Goal: Information Seeking & Learning: Learn about a topic

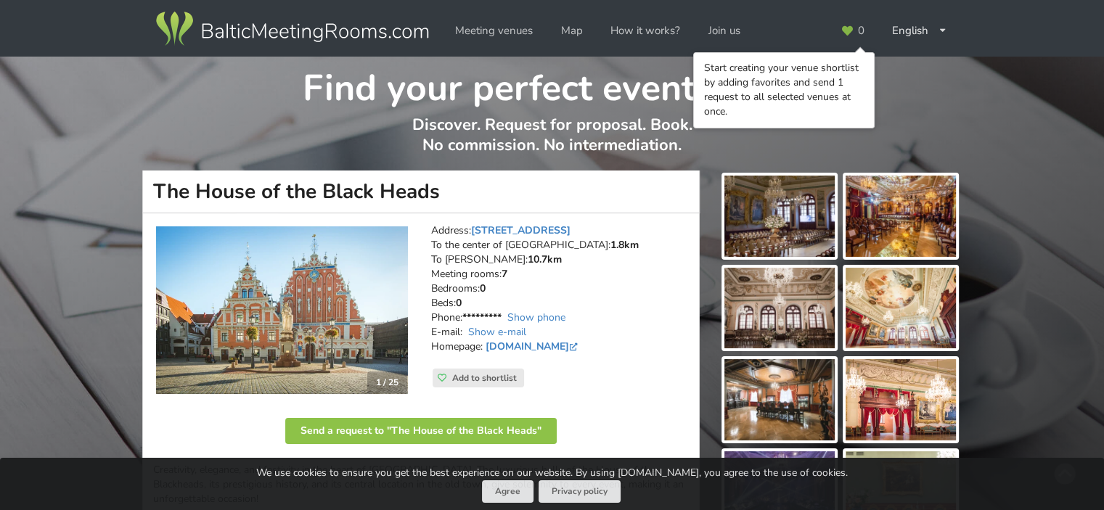
click at [767, 229] on img at bounding box center [780, 216] width 110 height 81
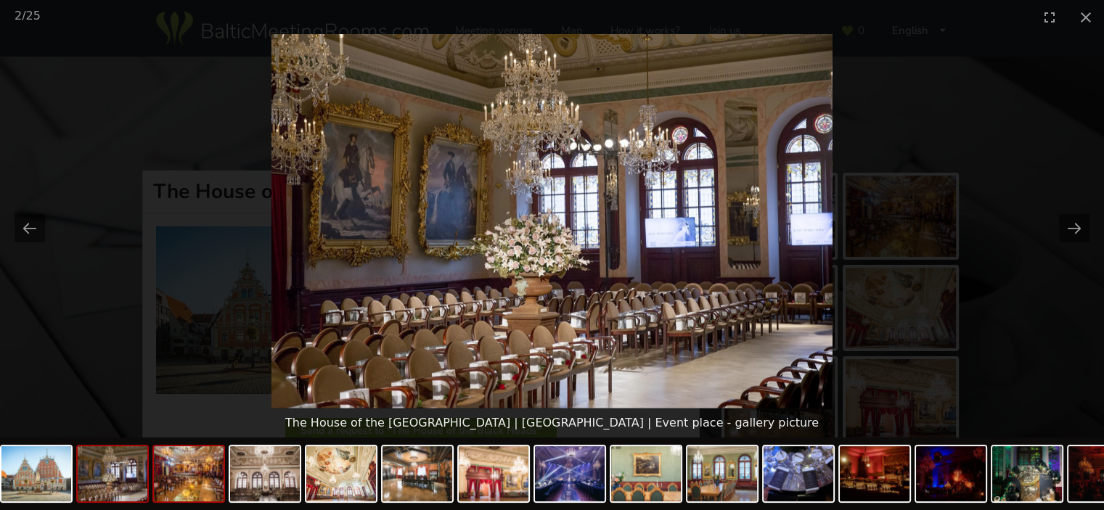
click at [174, 492] on img at bounding box center [189, 473] width 70 height 55
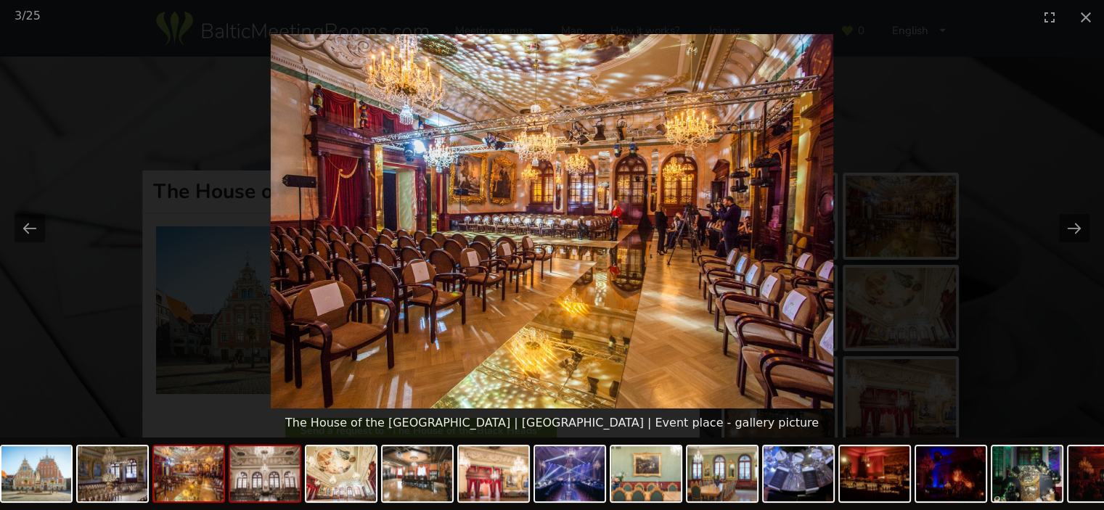
click at [276, 496] on img at bounding box center [265, 473] width 70 height 55
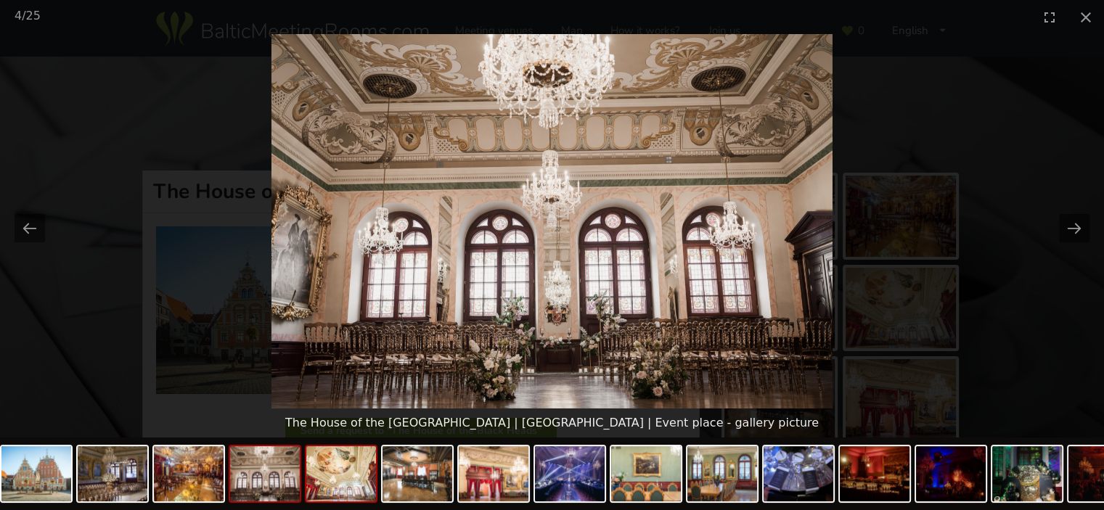
click at [349, 493] on img at bounding box center [341, 473] width 70 height 55
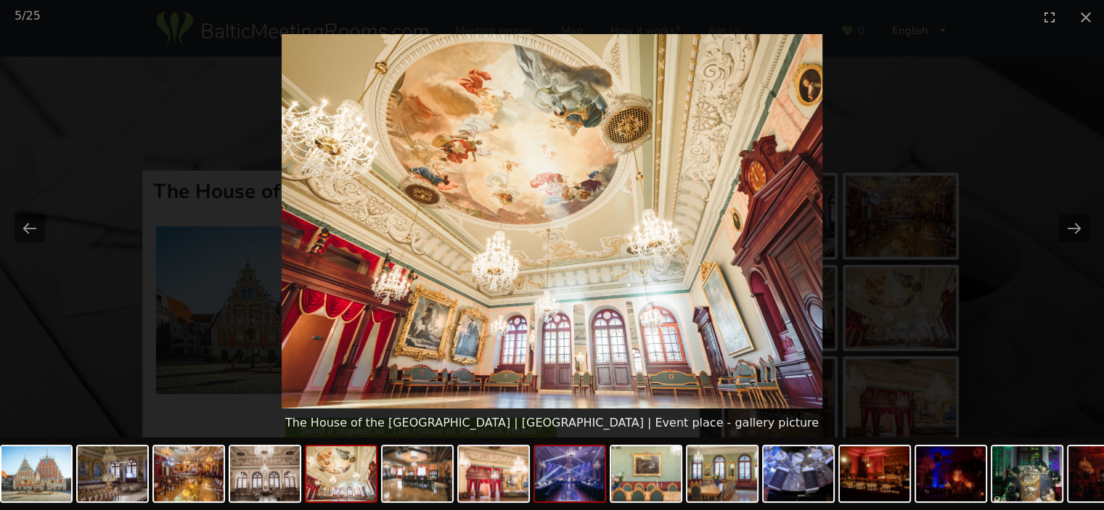
click at [558, 488] on img at bounding box center [570, 473] width 70 height 55
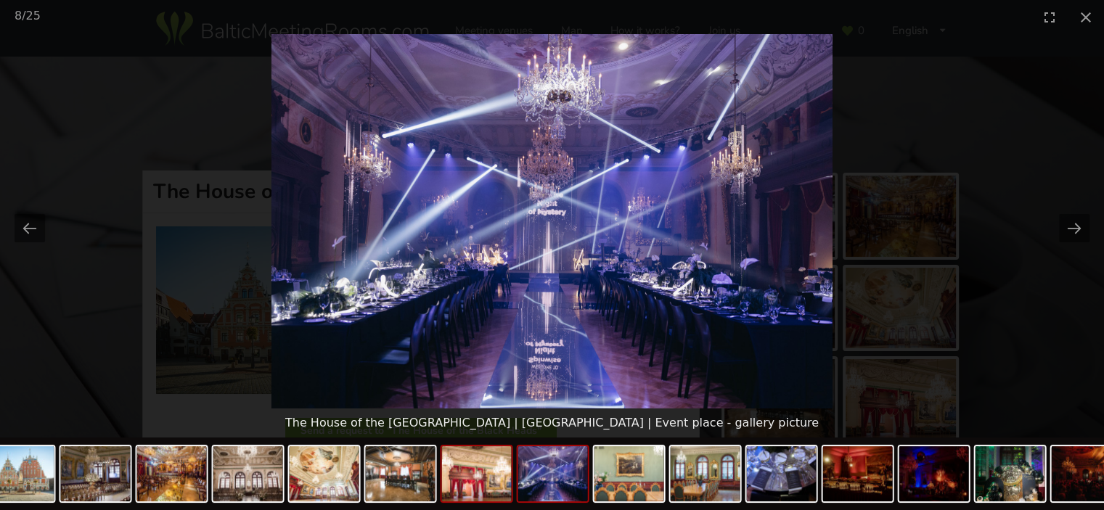
click at [466, 479] on img at bounding box center [477, 473] width 70 height 55
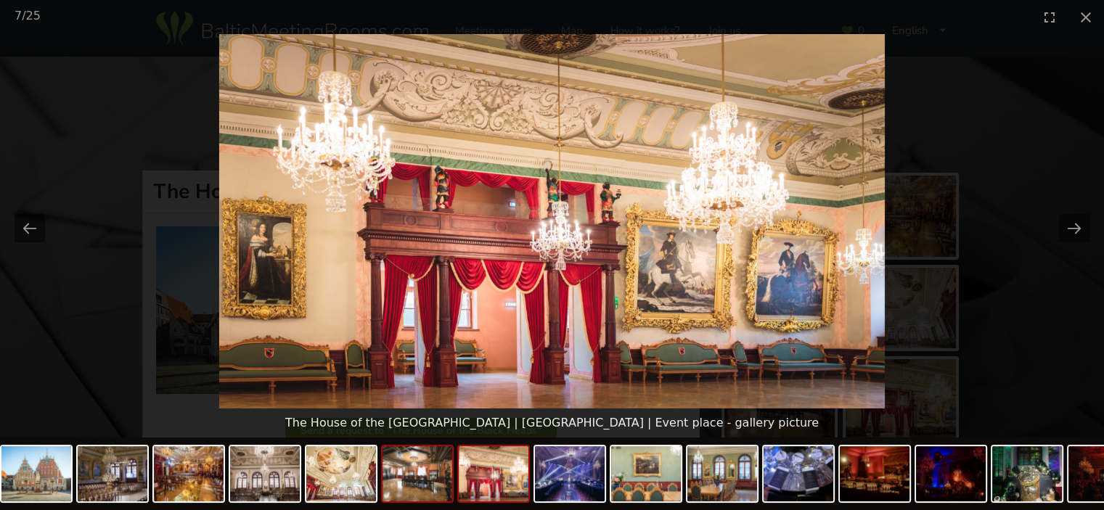
click at [428, 486] on img at bounding box center [418, 473] width 70 height 55
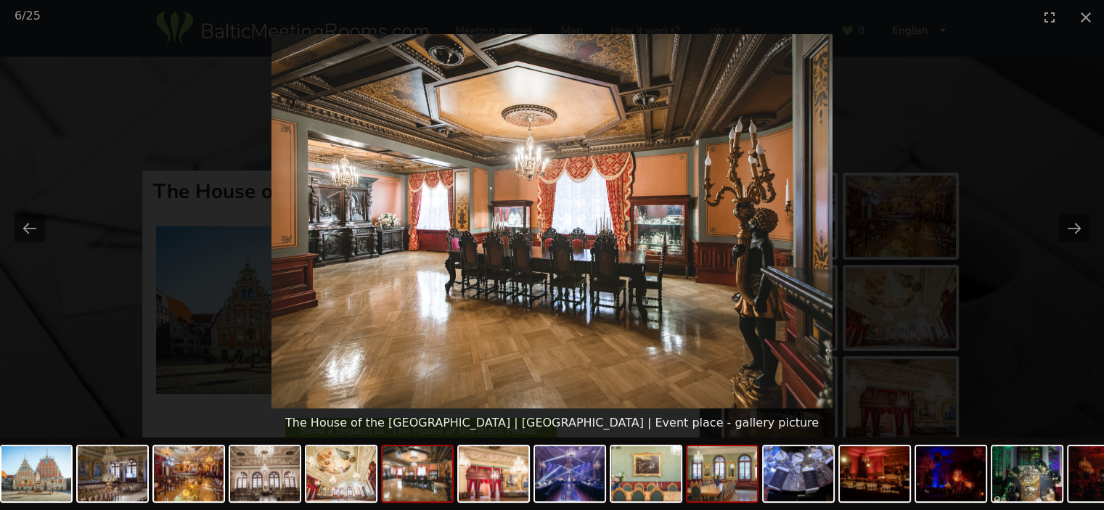
click at [696, 489] on img at bounding box center [723, 473] width 70 height 55
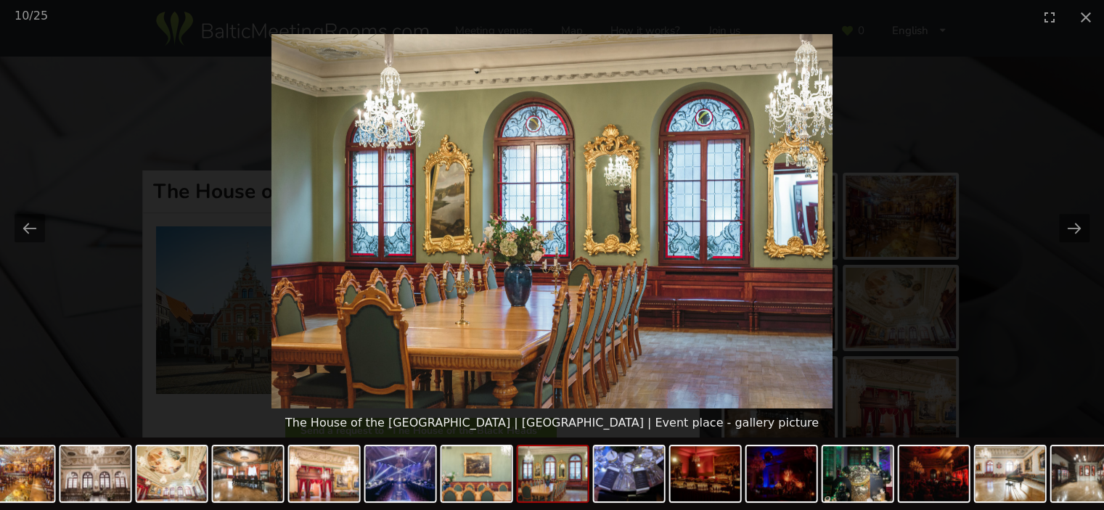
click at [696, 489] on img at bounding box center [706, 473] width 70 height 55
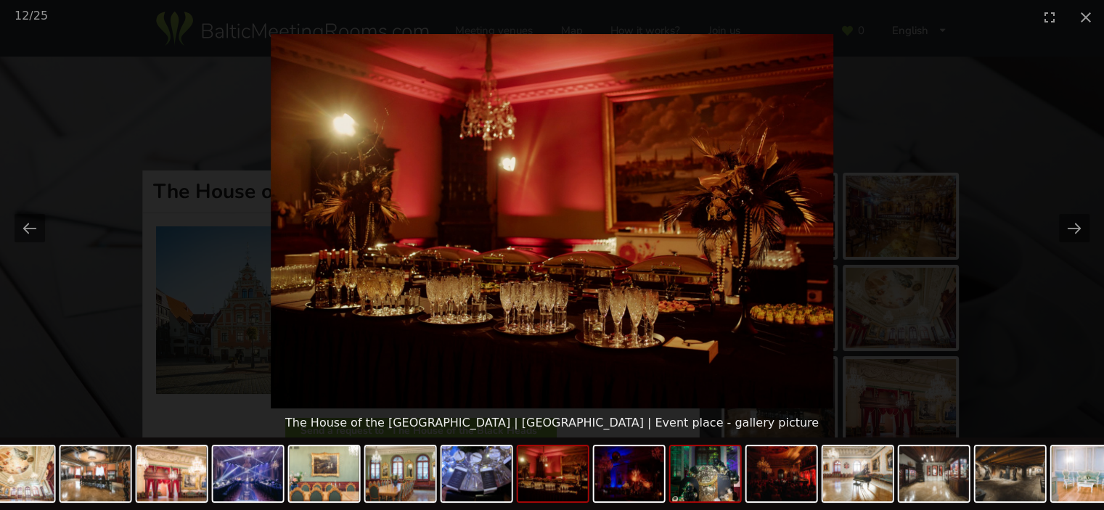
click at [711, 493] on img at bounding box center [706, 473] width 70 height 55
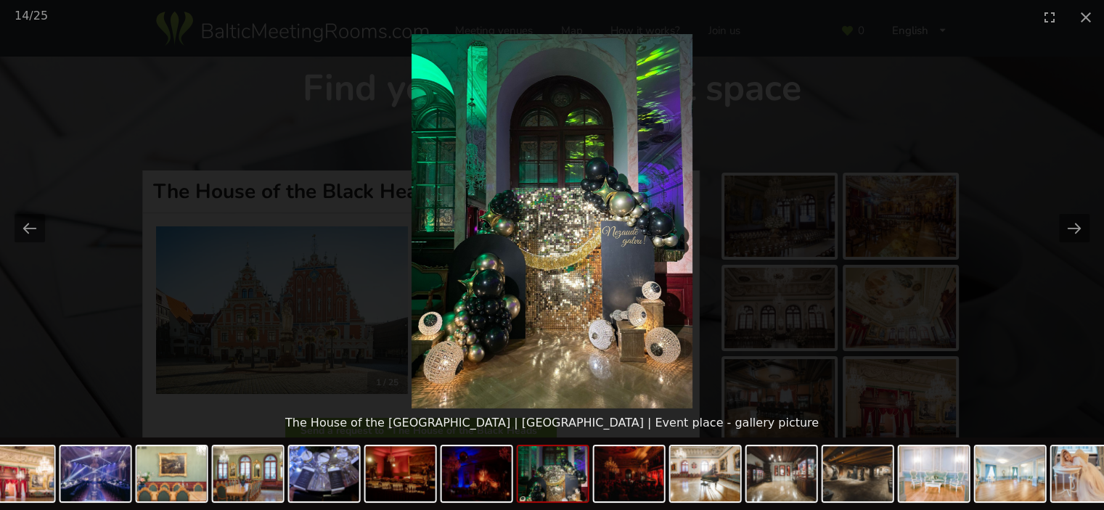
click at [711, 493] on img at bounding box center [706, 473] width 70 height 55
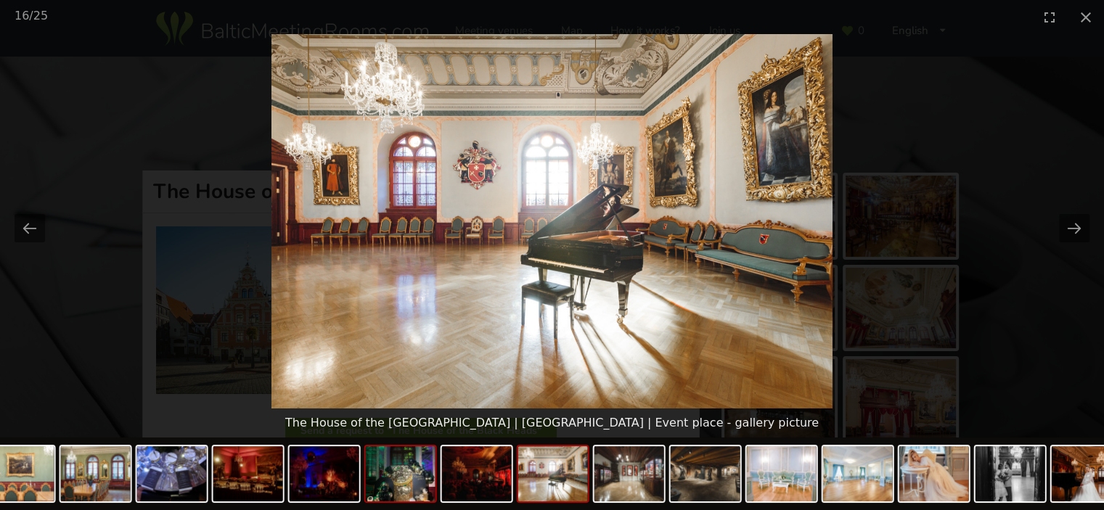
click at [711, 493] on img at bounding box center [706, 473] width 70 height 55
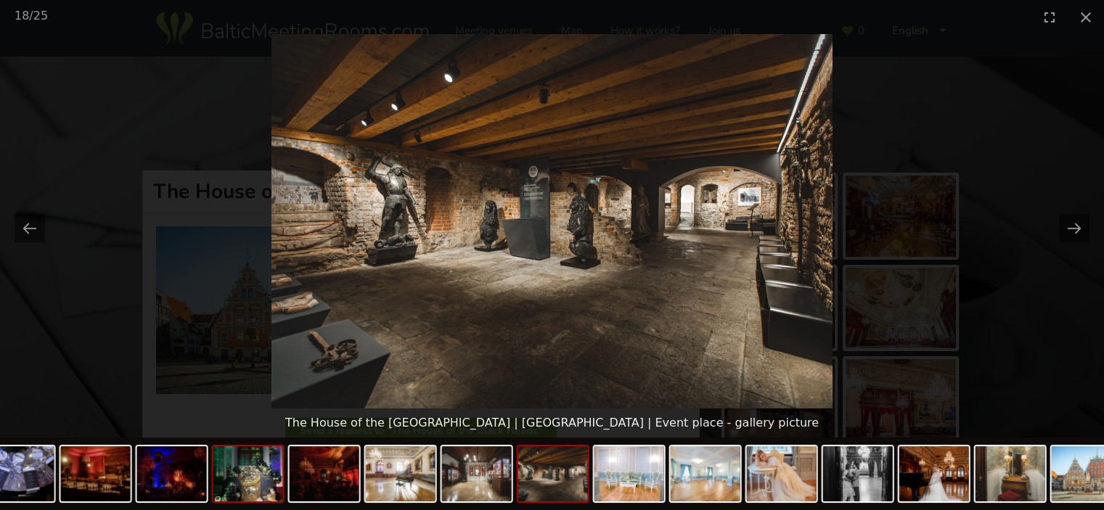
click at [711, 493] on img at bounding box center [706, 473] width 70 height 55
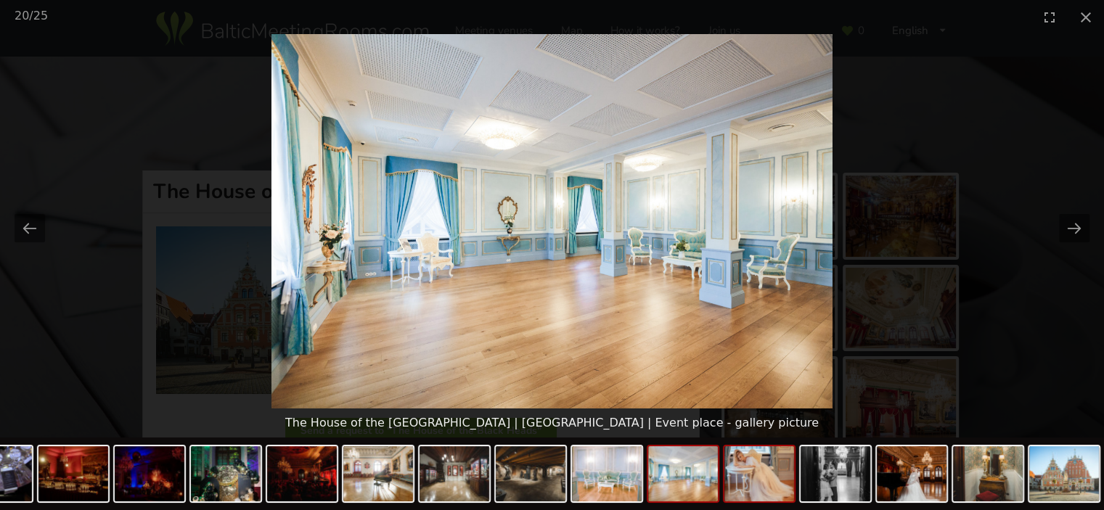
click at [763, 487] on img at bounding box center [760, 473] width 70 height 55
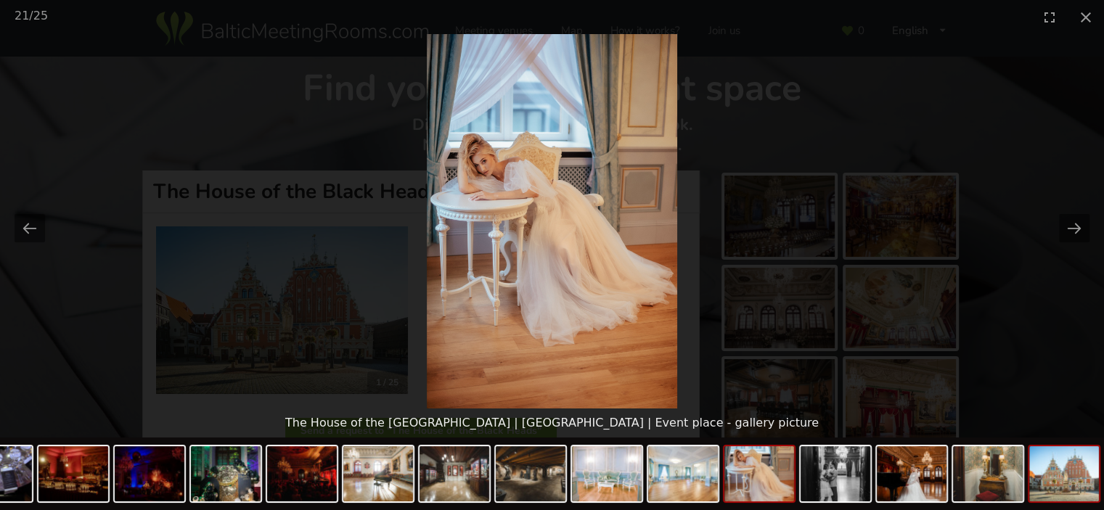
click at [1069, 493] on img at bounding box center [1064, 473] width 70 height 55
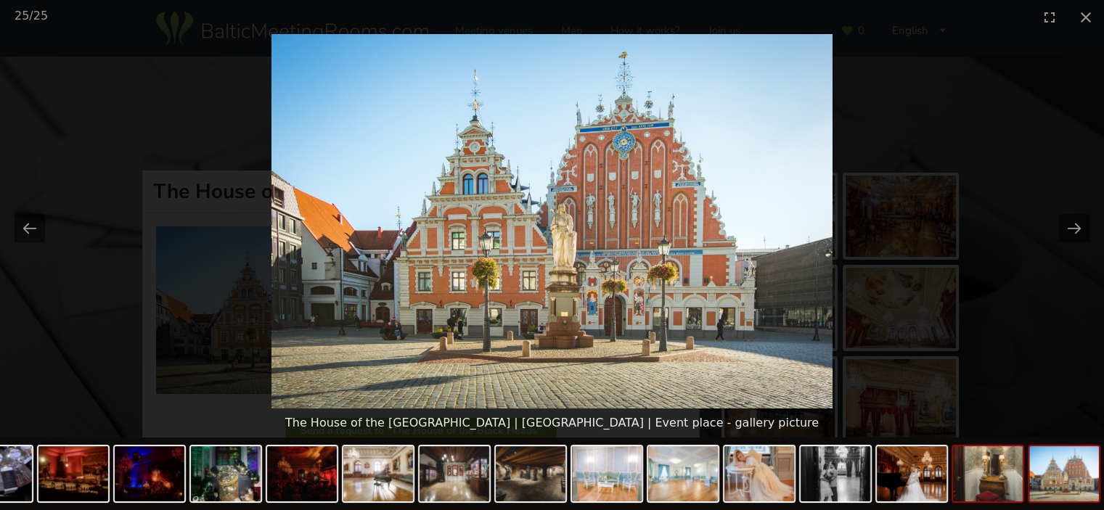
click at [1008, 495] on img at bounding box center [988, 473] width 70 height 55
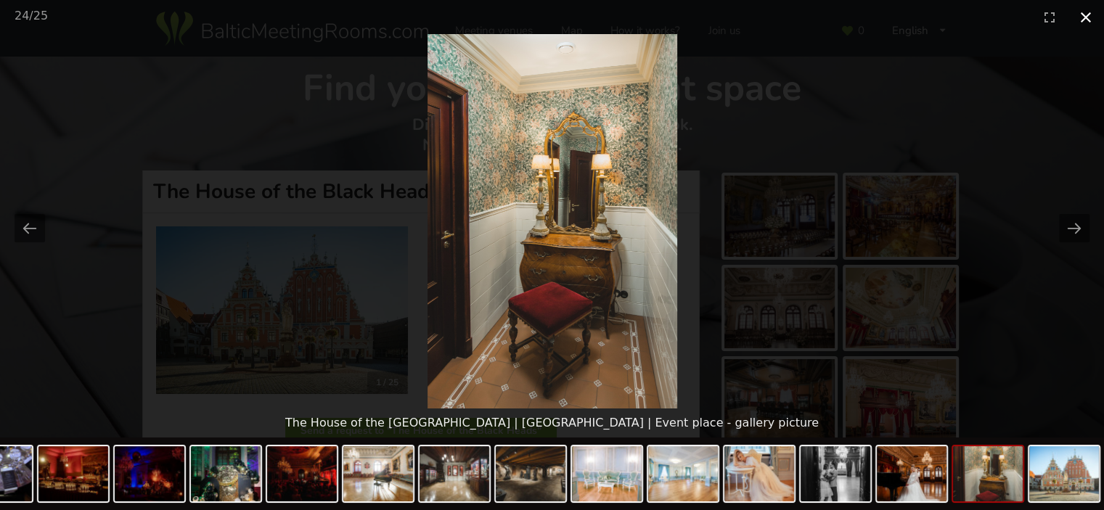
click at [1080, 21] on button "Close gallery" at bounding box center [1086, 17] width 36 height 34
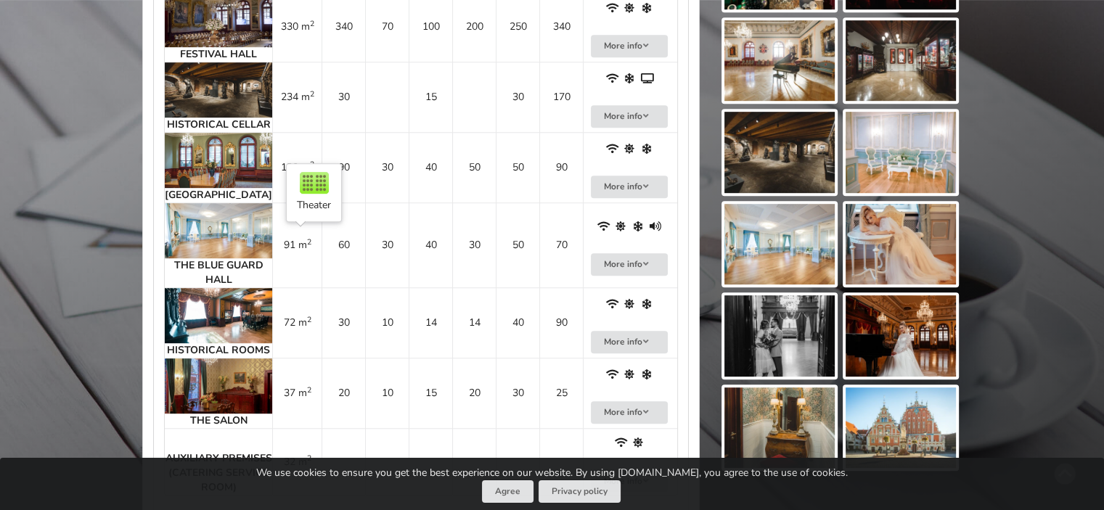
scroll to position [653, 0]
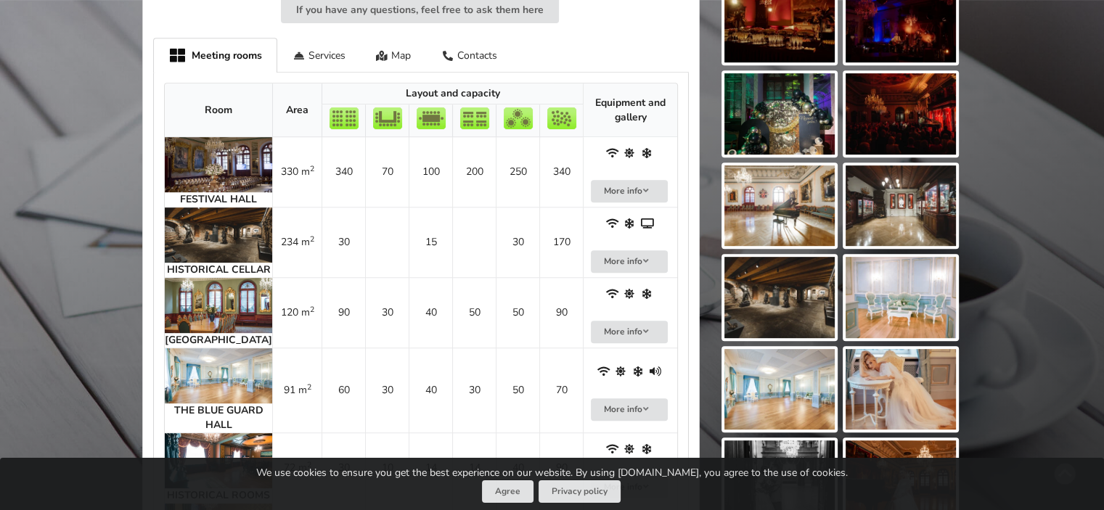
click at [191, 170] on img at bounding box center [218, 164] width 107 height 55
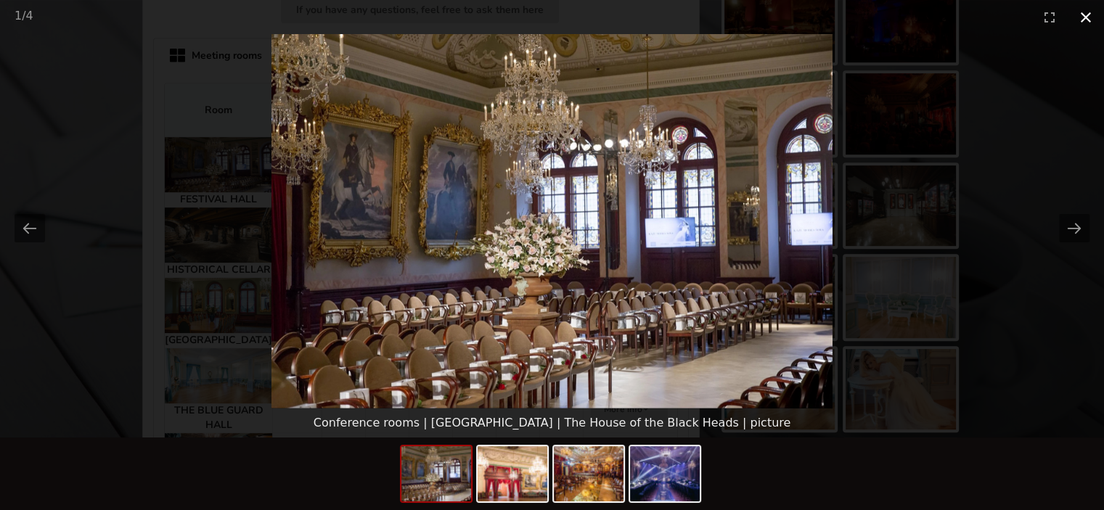
click at [1092, 9] on button "Close gallery" at bounding box center [1086, 17] width 36 height 34
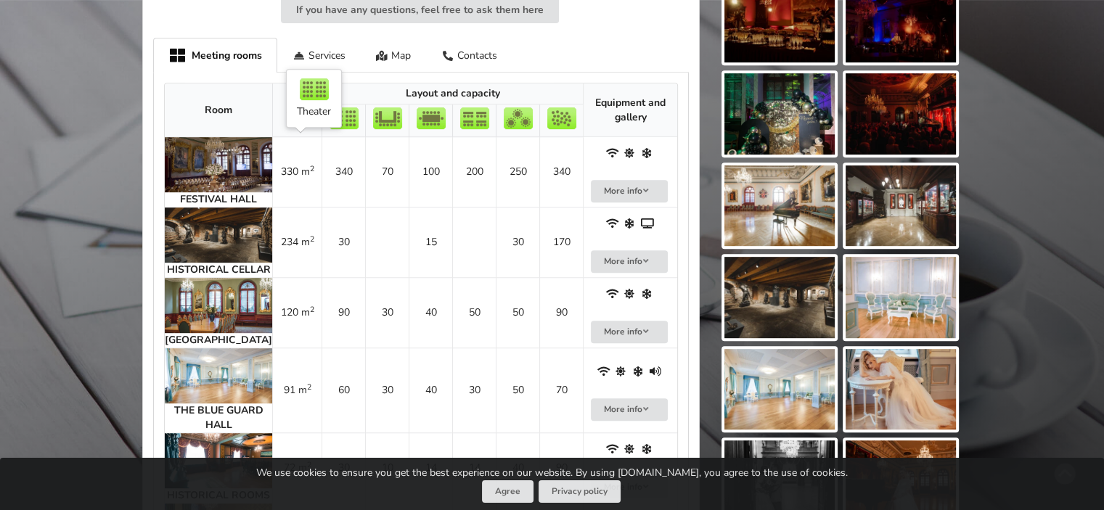
click at [322, 175] on td "340" at bounding box center [344, 172] width 44 height 70
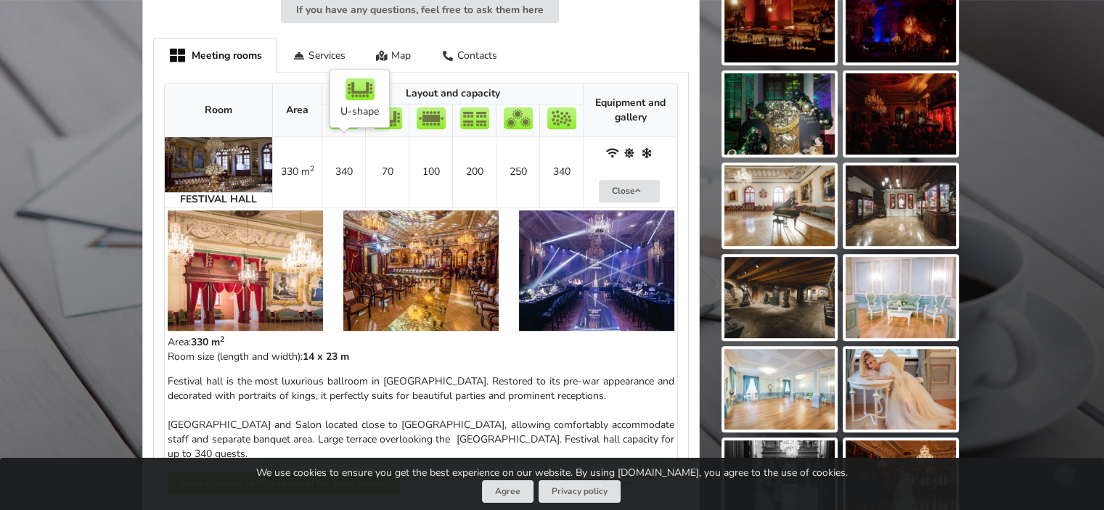
click at [365, 167] on td "70" at bounding box center [387, 172] width 44 height 70
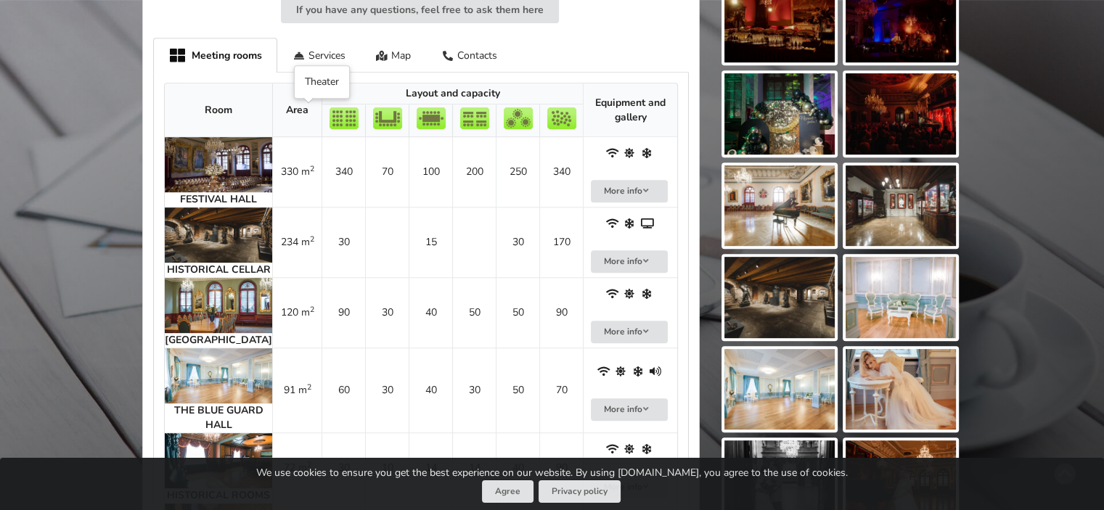
click at [330, 115] on img at bounding box center [344, 118] width 29 height 22
click at [200, 259] on img at bounding box center [218, 235] width 107 height 55
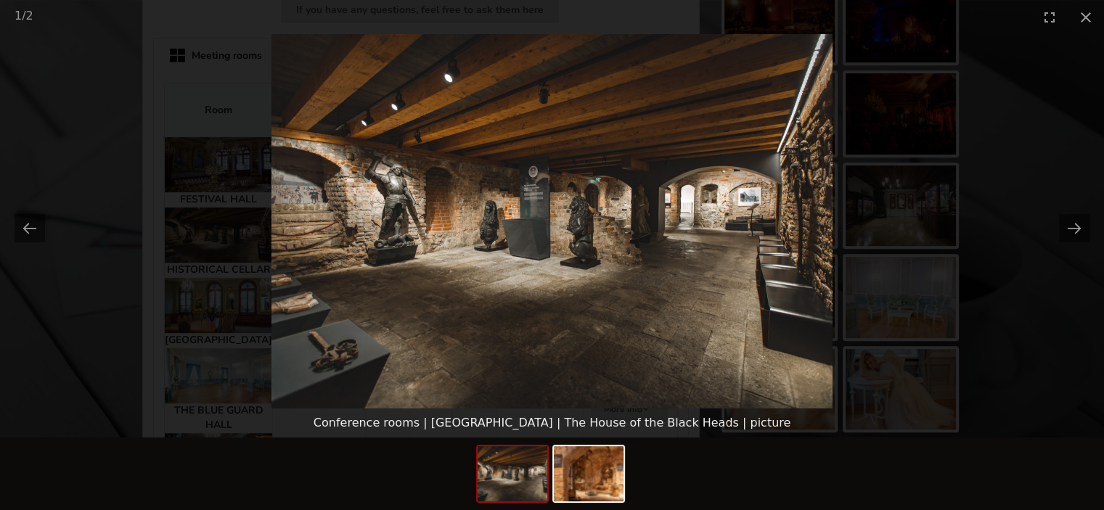
click at [1000, 184] on picture at bounding box center [552, 221] width 1104 height 375
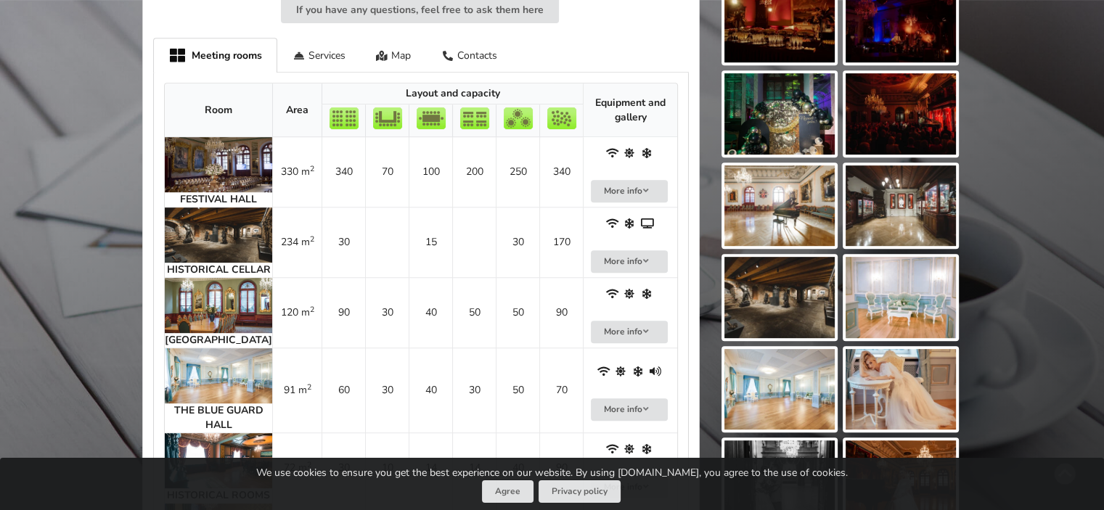
click at [198, 159] on img at bounding box center [218, 164] width 107 height 55
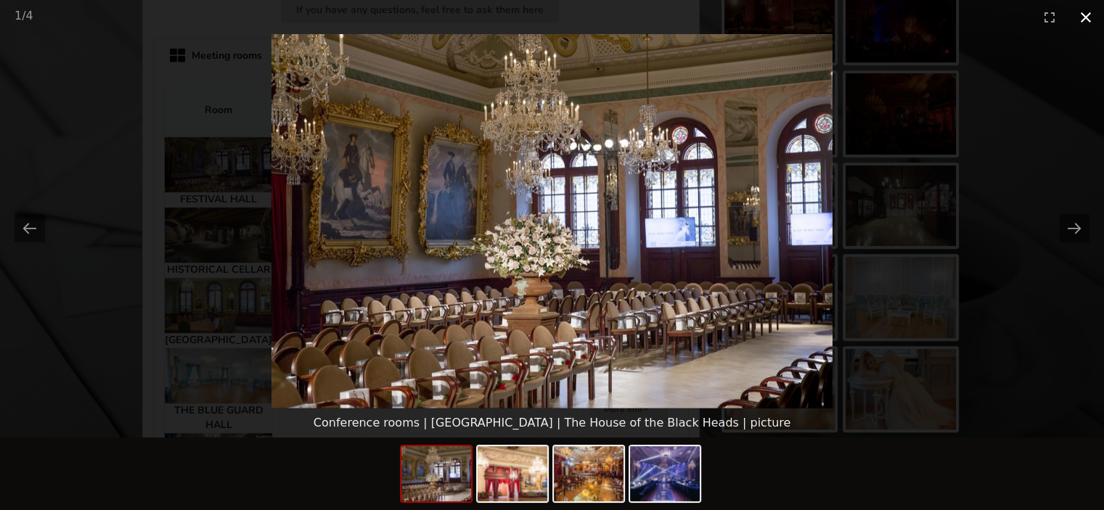
click at [1084, 11] on button "Close gallery" at bounding box center [1086, 17] width 36 height 34
